Goal: Transaction & Acquisition: Book appointment/travel/reservation

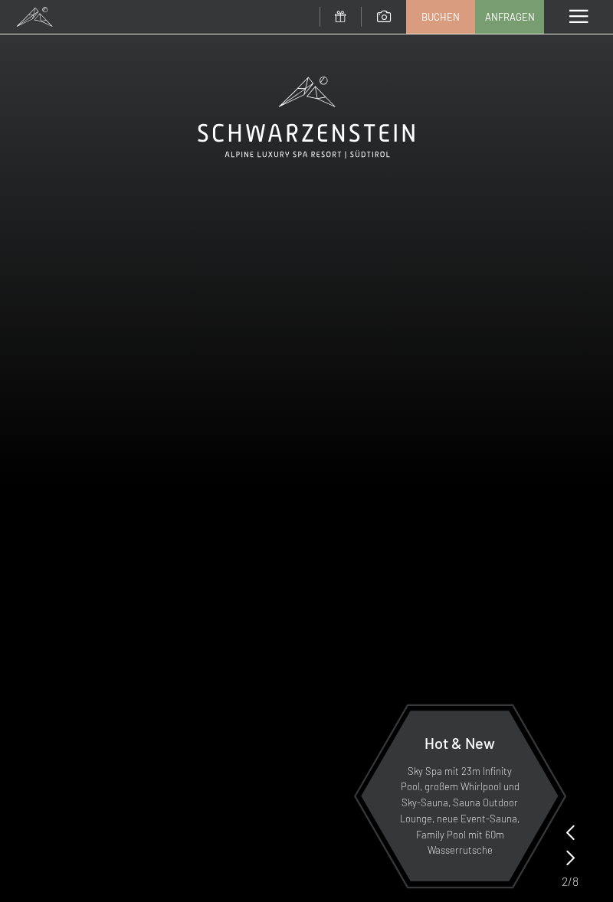
click at [576, 15] on span at bounding box center [578, 17] width 18 height 14
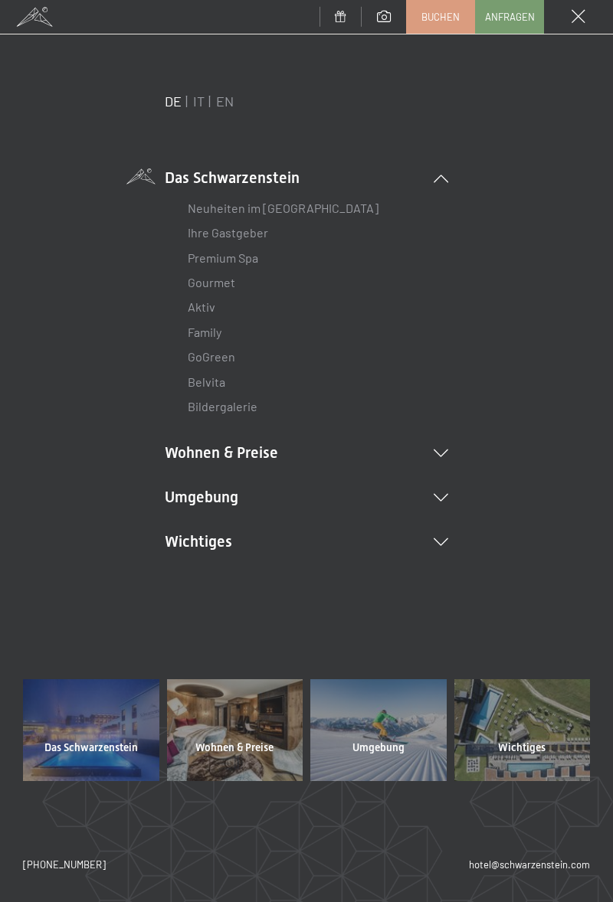
click at [273, 453] on li "Wohnen & Preise Inklusivleistungen Zimmer & Preise Liste Angebote Liste Familie…" at bounding box center [306, 452] width 283 height 21
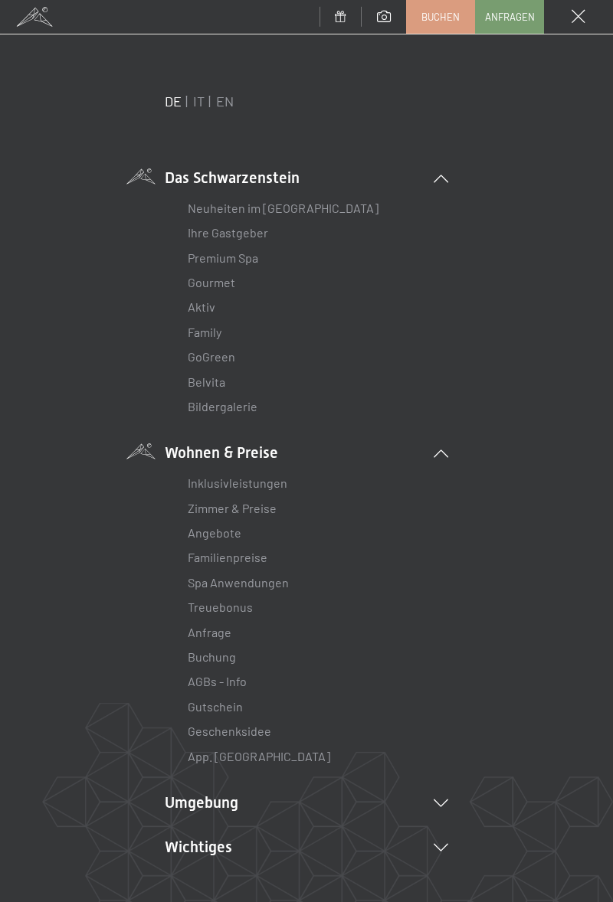
click at [262, 511] on link "Zimmer & Preise" at bounding box center [232, 508] width 89 height 15
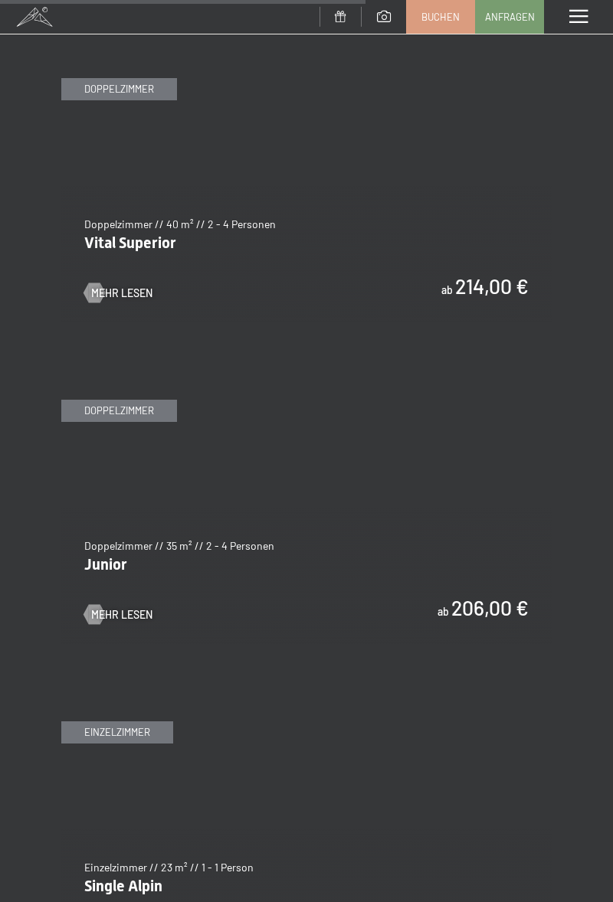
scroll to position [3394, 0]
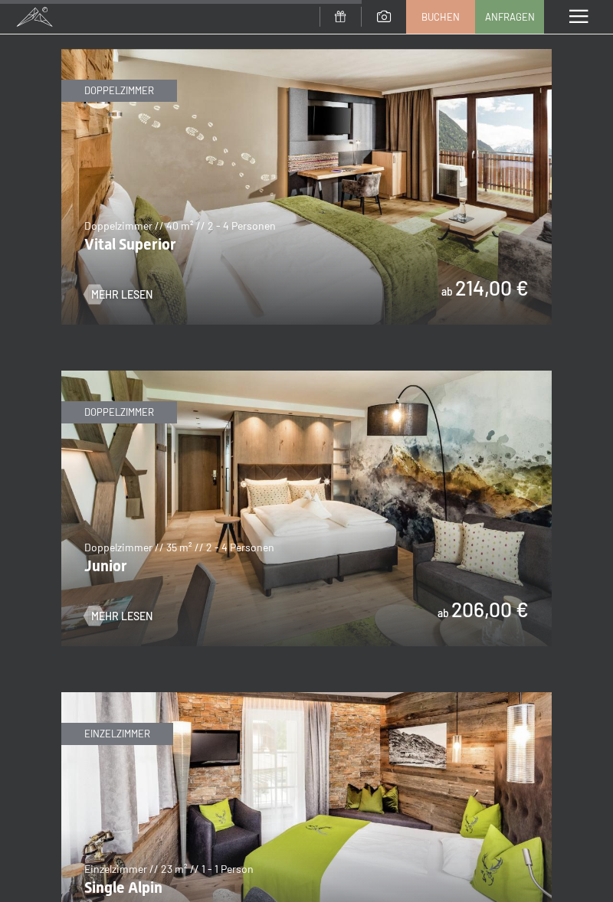
click at [426, 502] on img at bounding box center [306, 509] width 490 height 276
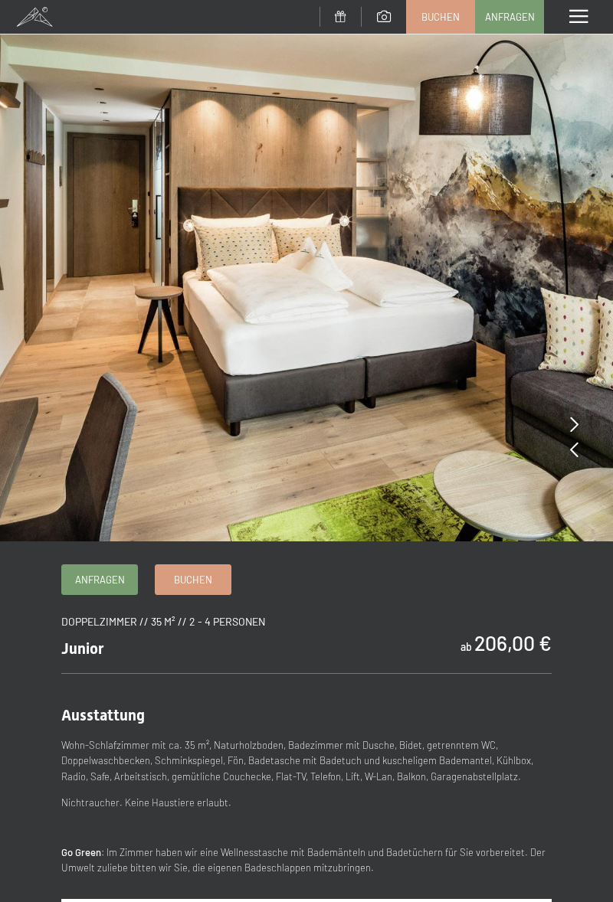
click at [576, 420] on icon at bounding box center [574, 424] width 8 height 15
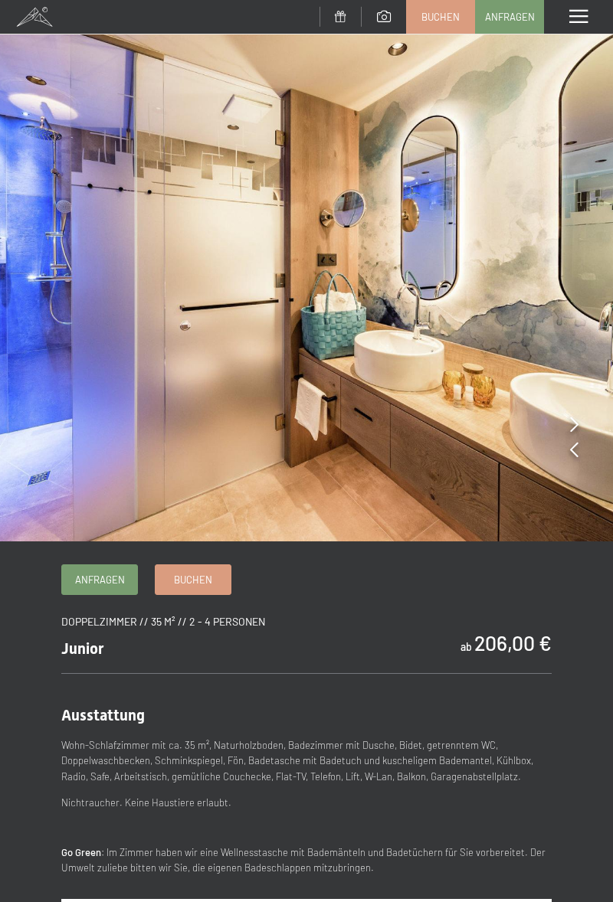
click at [577, 426] on icon at bounding box center [574, 424] width 8 height 15
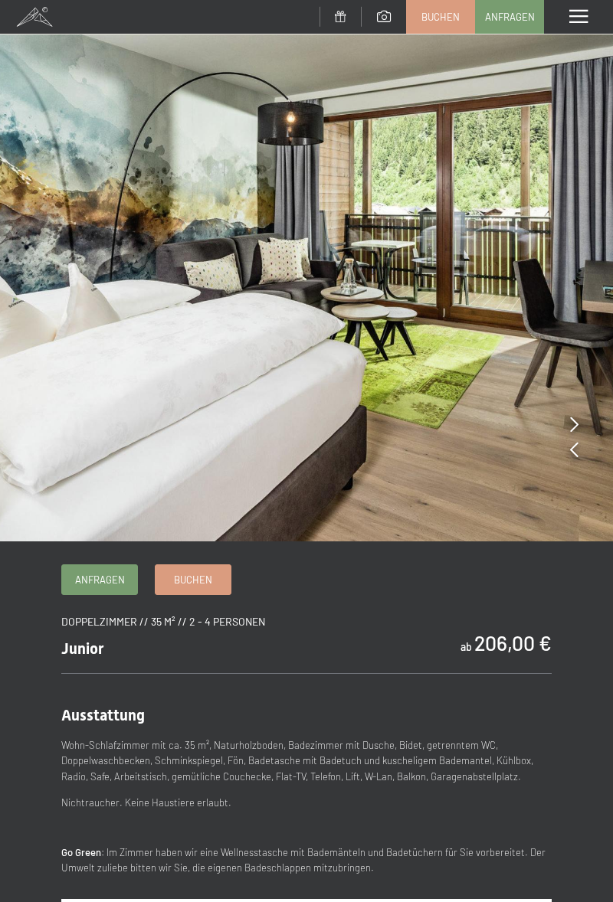
click at [582, 427] on img at bounding box center [306, 270] width 613 height 541
click at [577, 418] on icon at bounding box center [574, 424] width 8 height 15
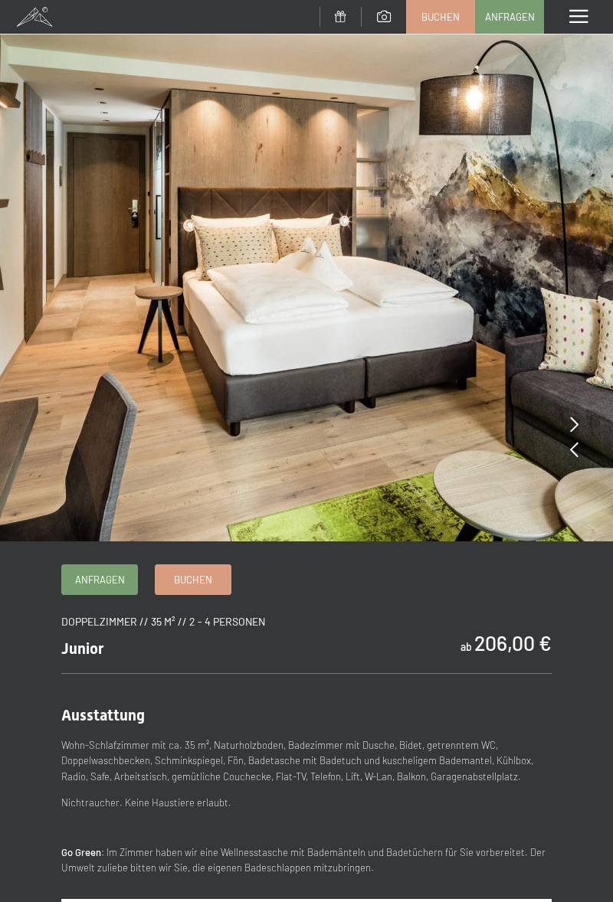
click at [577, 420] on icon at bounding box center [574, 424] width 8 height 15
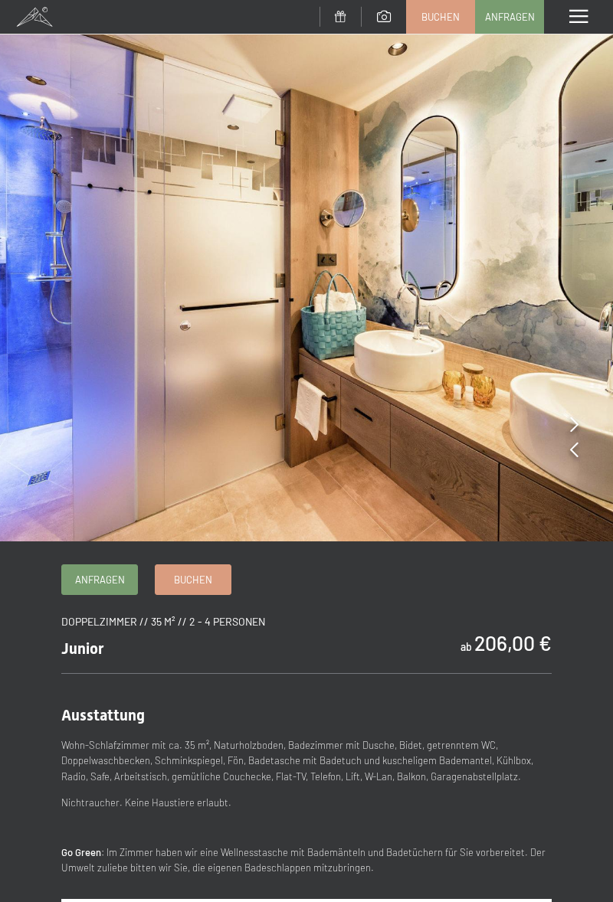
click at [580, 424] on img at bounding box center [306, 270] width 613 height 541
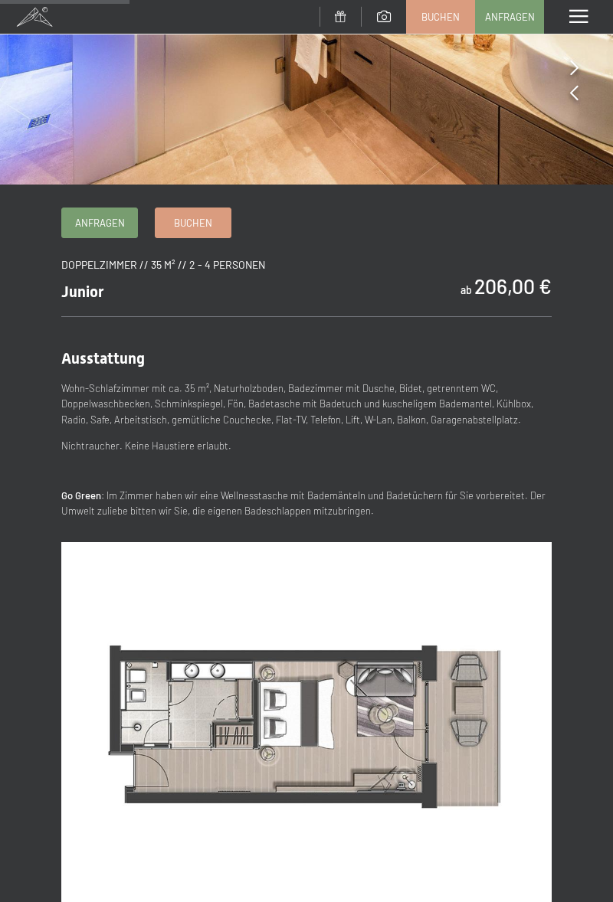
scroll to position [357, 0]
